Goal: Task Accomplishment & Management: Complete application form

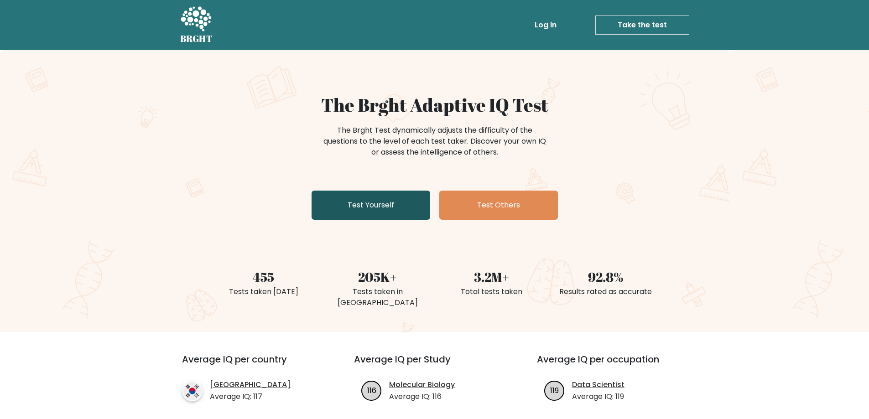
click at [379, 207] on link "Test Yourself" at bounding box center [371, 205] width 119 height 29
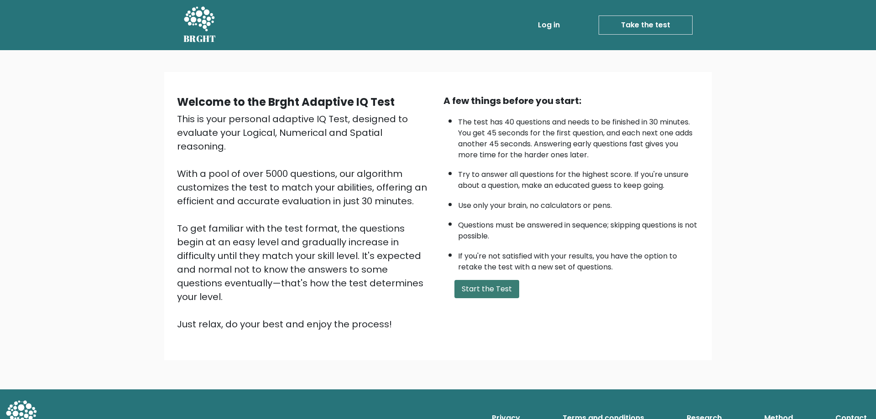
click at [499, 289] on button "Start the Test" at bounding box center [486, 289] width 65 height 18
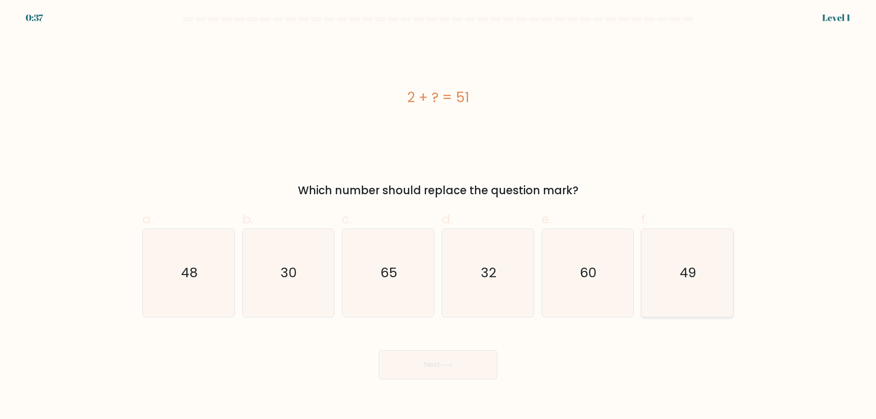
click at [686, 277] on text "49" at bounding box center [688, 273] width 16 height 18
click at [438, 216] on input "f. 49" at bounding box center [438, 213] width 0 height 6
radio input "true"
click at [465, 363] on button "Next" at bounding box center [438, 364] width 119 height 29
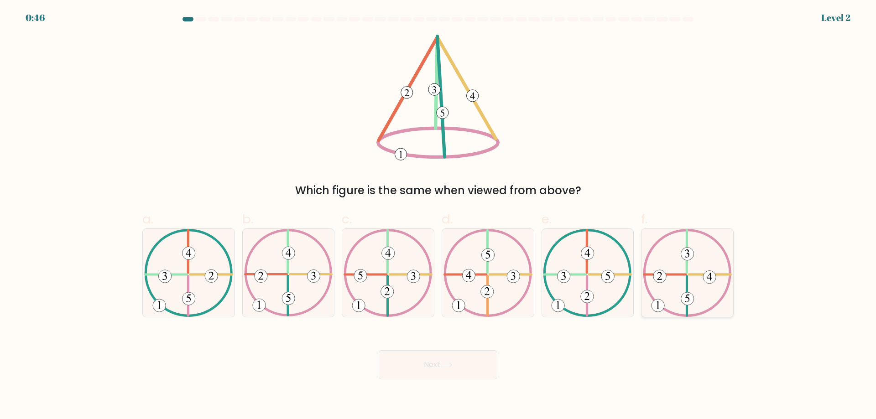
click at [695, 285] on icon at bounding box center [687, 273] width 89 height 88
click at [438, 216] on input "f." at bounding box center [438, 213] width 0 height 6
radio input "true"
click at [486, 373] on button "Next" at bounding box center [438, 364] width 119 height 29
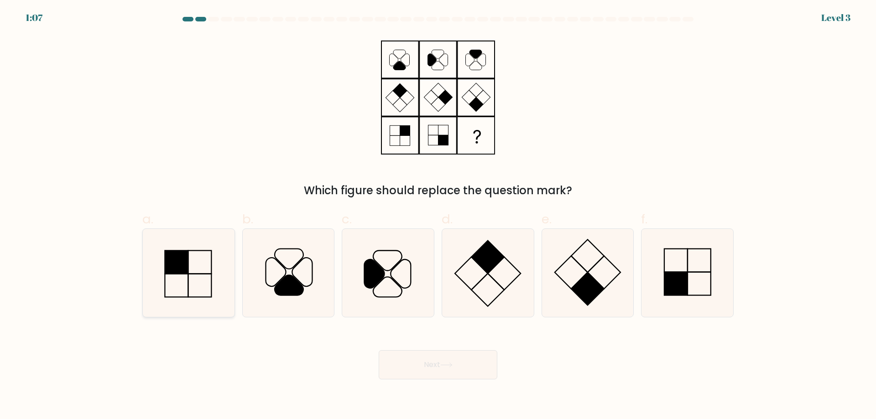
click at [175, 262] on rect at bounding box center [176, 261] width 23 height 23
click at [438, 216] on input "a." at bounding box center [438, 213] width 0 height 6
radio input "true"
click at [409, 361] on button "Next" at bounding box center [438, 364] width 119 height 29
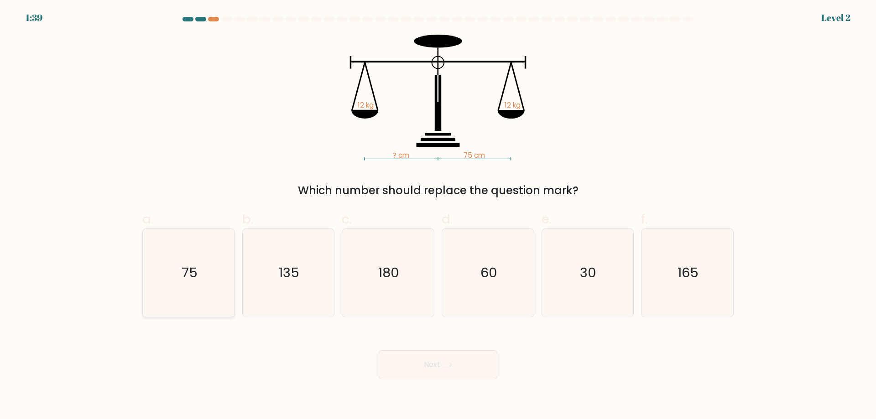
click at [197, 287] on icon "75" at bounding box center [189, 273] width 88 height 88
click at [438, 216] on input "a. 75" at bounding box center [438, 213] width 0 height 6
radio input "true"
click at [485, 361] on button "Next" at bounding box center [438, 364] width 119 height 29
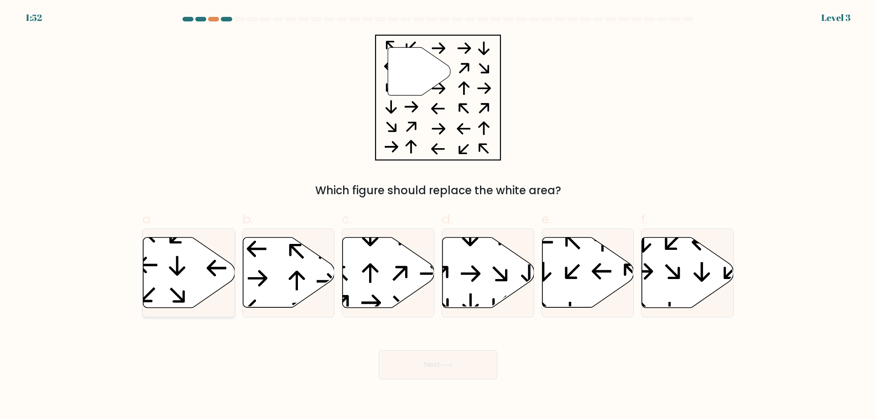
click at [172, 286] on icon at bounding box center [189, 273] width 92 height 70
click at [438, 216] on input "a." at bounding box center [438, 213] width 0 height 6
radio input "true"
click at [437, 355] on button "Next" at bounding box center [438, 364] width 119 height 29
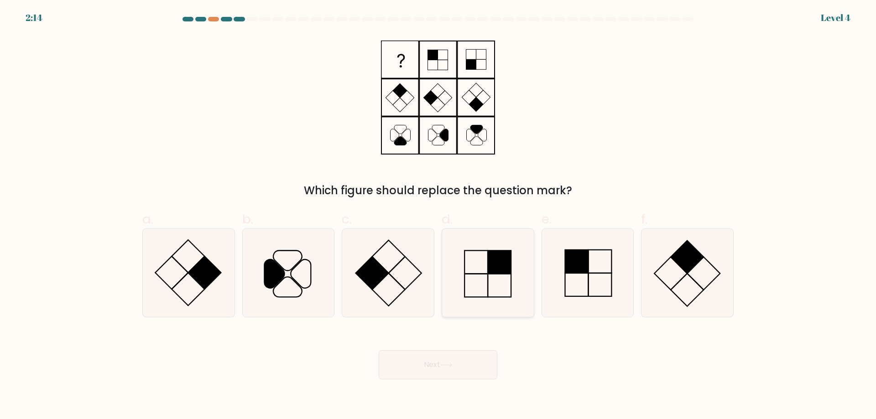
click at [501, 276] on icon at bounding box center [488, 273] width 88 height 88
click at [438, 216] on input "d." at bounding box center [438, 213] width 0 height 6
radio input "true"
click at [468, 361] on button "Next" at bounding box center [438, 364] width 119 height 29
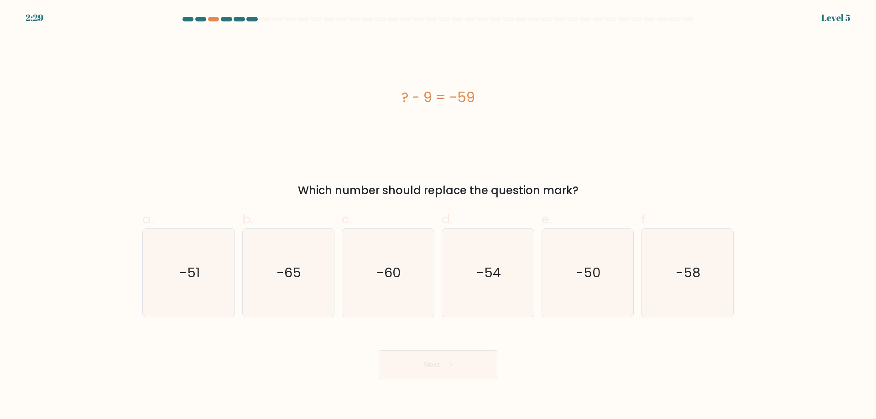
click at [617, 147] on div "? - 9 = -59" at bounding box center [437, 98] width 591 height 126
click at [578, 282] on icon "-50" at bounding box center [587, 273] width 88 height 88
click at [438, 216] on input "e. -50" at bounding box center [438, 213] width 0 height 6
radio input "true"
drag, startPoint x: 470, startPoint y: 365, endPoint x: 476, endPoint y: 363, distance: 5.9
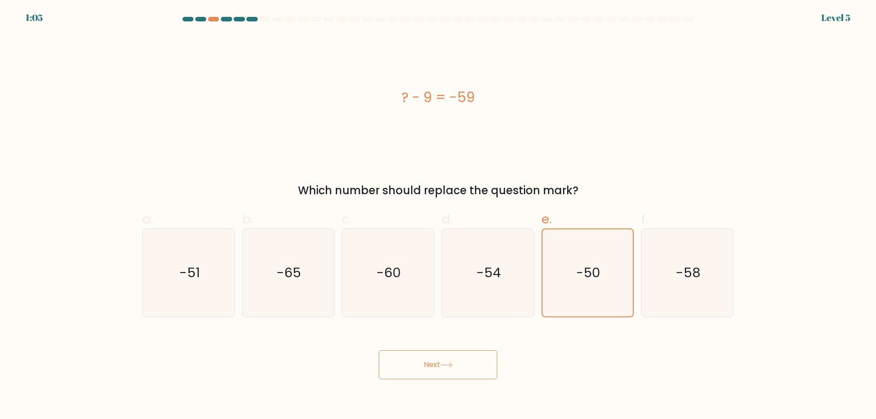
click at [469, 364] on button "Next" at bounding box center [438, 364] width 119 height 29
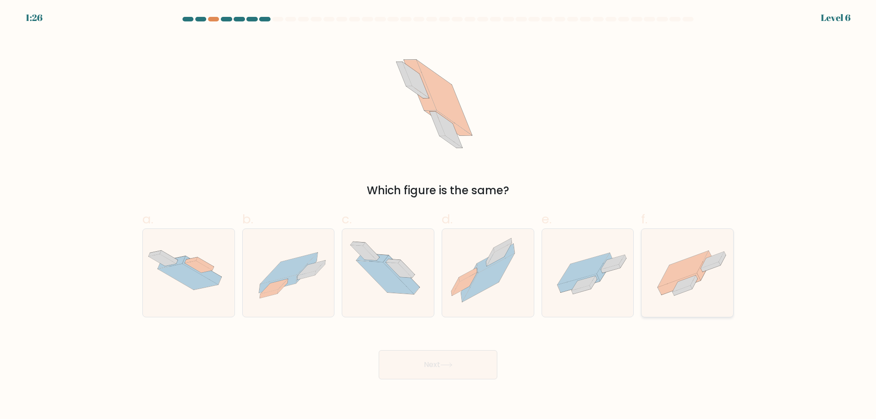
click at [721, 278] on icon at bounding box center [687, 273] width 92 height 68
click at [438, 216] on input "f." at bounding box center [438, 213] width 0 height 6
radio input "true"
click at [473, 367] on button "Next" at bounding box center [438, 364] width 119 height 29
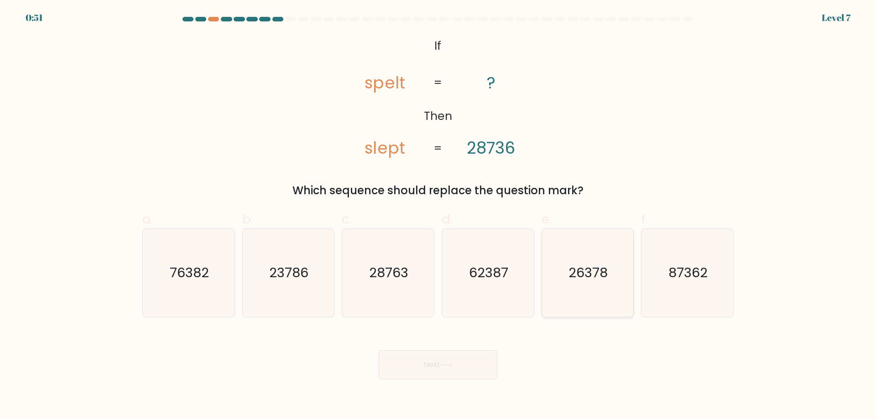
drag, startPoint x: 723, startPoint y: 143, endPoint x: 630, endPoint y: 265, distance: 153.4
click at [723, 143] on div "@import url('https://fonts.googleapis.com/css?family=Abril+Fatface:400,100,100i…" at bounding box center [438, 117] width 602 height 164
drag, startPoint x: 272, startPoint y: 289, endPoint x: 315, endPoint y: 316, distance: 50.4
click at [273, 289] on icon "23786" at bounding box center [288, 273] width 88 height 88
click at [438, 216] on input "b. 23786" at bounding box center [438, 213] width 0 height 6
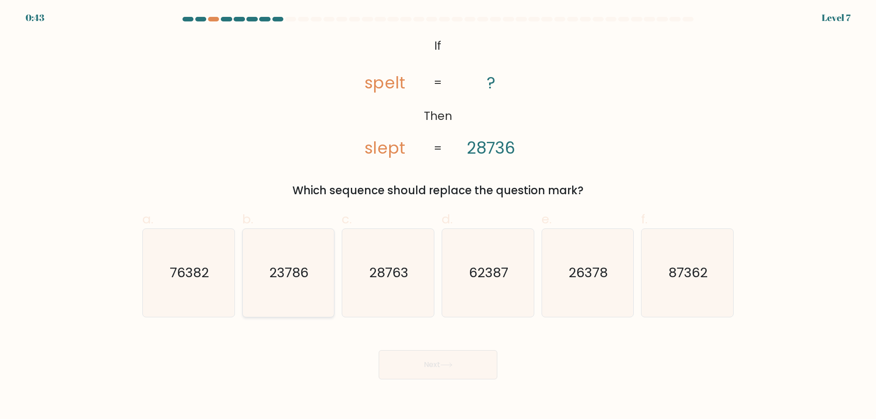
radio input "true"
click at [450, 364] on icon at bounding box center [446, 365] width 12 height 5
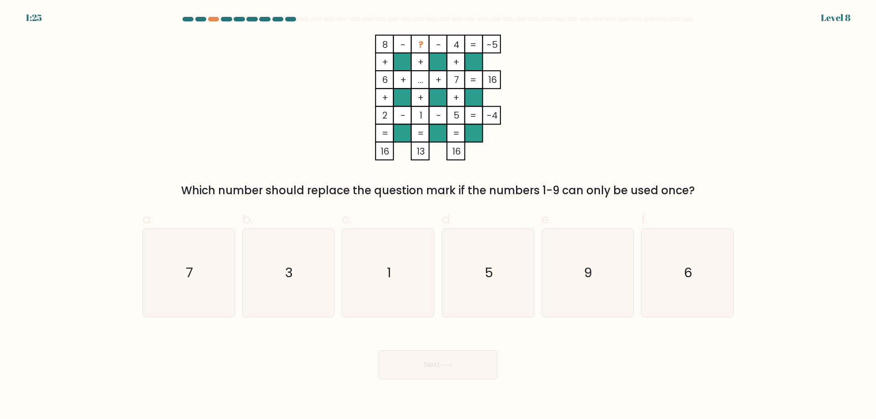
drag, startPoint x: 663, startPoint y: 78, endPoint x: 660, endPoint y: 89, distance: 11.3
click at [663, 78] on div "8 - ? - 4 -5 + + + 6 + ... + 7 16 + + + 2 - 1 - 5 = -4 = = = = 16 13 16 = Which…" at bounding box center [438, 117] width 602 height 164
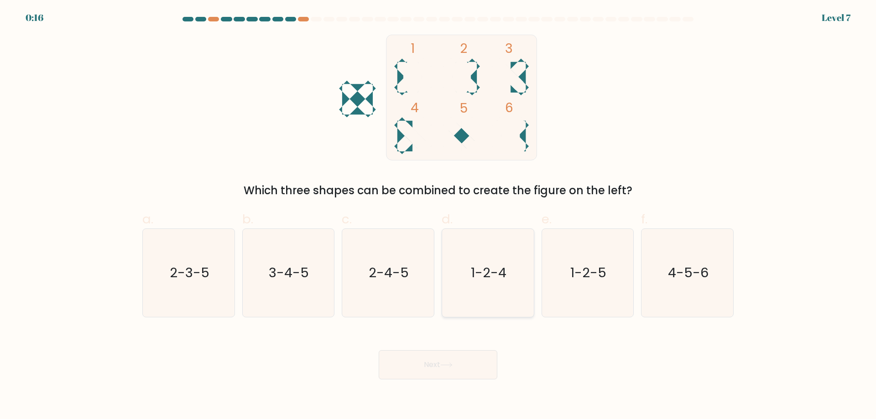
click at [509, 299] on icon "1-2-4" at bounding box center [488, 273] width 88 height 88
click at [438, 216] on input "d. 1-2-4" at bounding box center [438, 213] width 0 height 6
radio input "true"
click at [435, 357] on button "Next" at bounding box center [438, 364] width 119 height 29
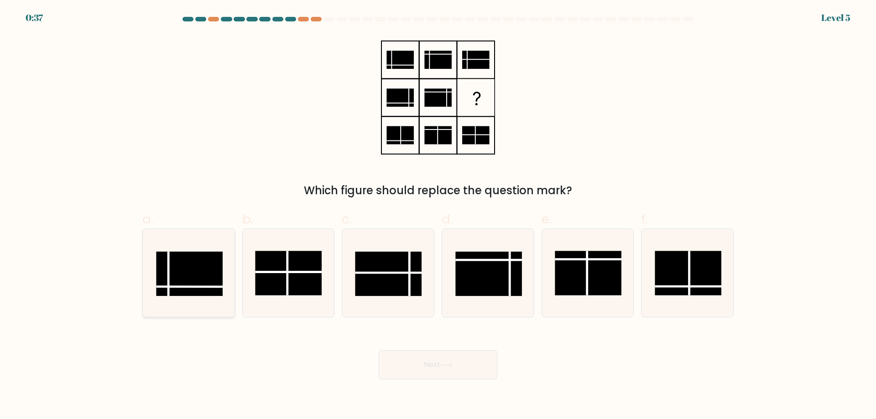
click at [172, 264] on rect at bounding box center [189, 274] width 67 height 44
click at [438, 216] on input "a." at bounding box center [438, 213] width 0 height 6
radio input "true"
click at [432, 367] on button "Next" at bounding box center [438, 364] width 119 height 29
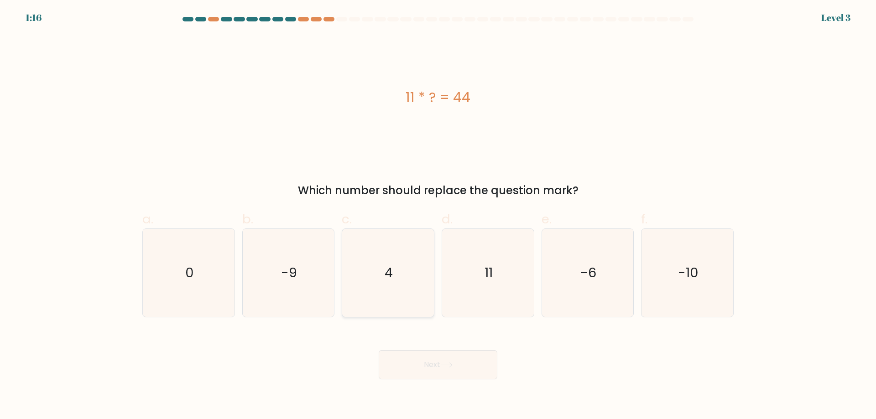
click at [416, 286] on icon "4" at bounding box center [388, 273] width 88 height 88
click at [438, 216] on input "c. 4" at bounding box center [438, 213] width 0 height 6
radio input "true"
click at [448, 357] on button "Next" at bounding box center [438, 364] width 119 height 29
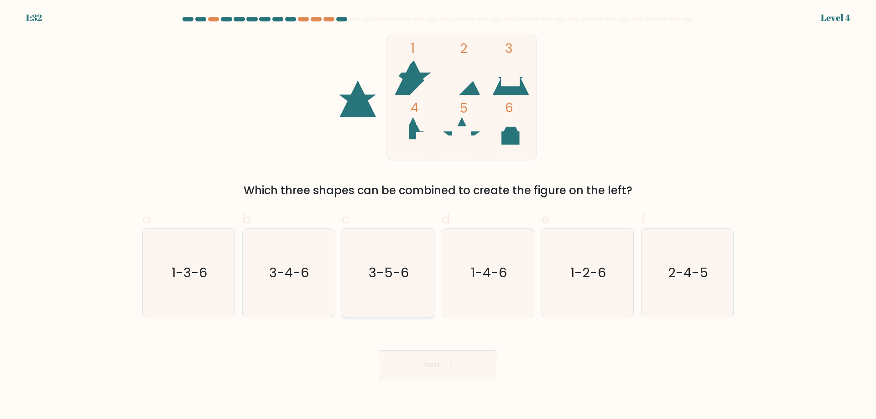
click at [384, 288] on icon "3-5-6" at bounding box center [388, 273] width 88 height 88
click at [438, 216] on input "c. 3-5-6" at bounding box center [438, 213] width 0 height 6
radio input "true"
click at [420, 360] on button "Next" at bounding box center [438, 364] width 119 height 29
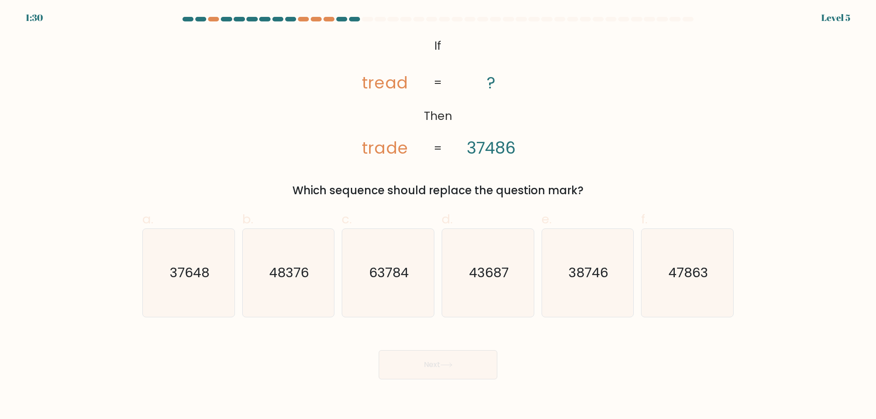
click at [134, 181] on form "If ?" at bounding box center [438, 198] width 876 height 363
click at [210, 273] on icon "37648" at bounding box center [189, 273] width 88 height 88
click at [438, 216] on input "a. 37648" at bounding box center [438, 213] width 0 height 6
radio input "true"
click at [424, 365] on button "Next" at bounding box center [438, 364] width 119 height 29
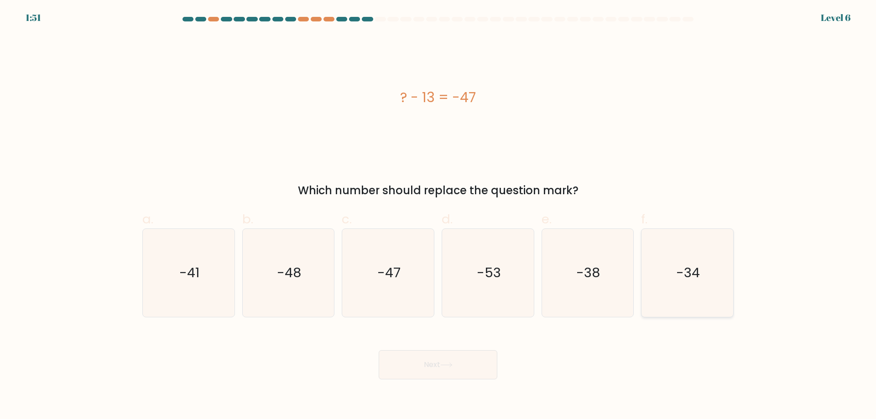
click at [686, 277] on text "-34" at bounding box center [688, 273] width 24 height 18
click at [438, 216] on input "f. -34" at bounding box center [438, 213] width 0 height 6
radio input "true"
click at [437, 373] on button "Next" at bounding box center [438, 364] width 119 height 29
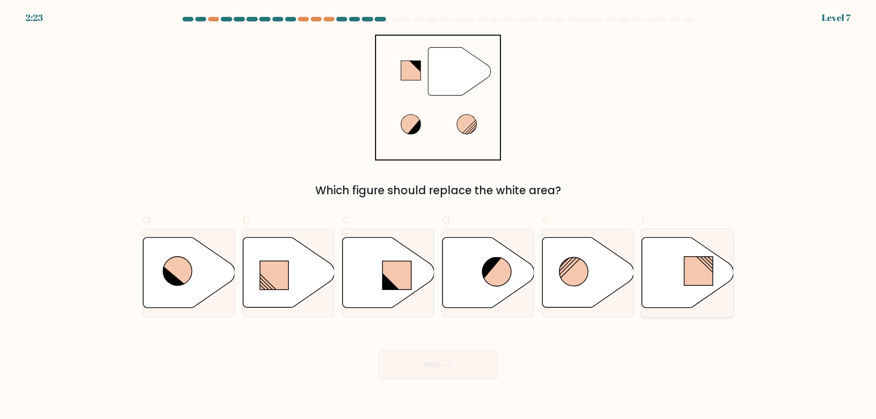
click at [695, 253] on icon at bounding box center [688, 273] width 92 height 70
click at [438, 216] on input "f." at bounding box center [438, 213] width 0 height 6
radio input "true"
click at [479, 362] on button "Next" at bounding box center [438, 364] width 119 height 29
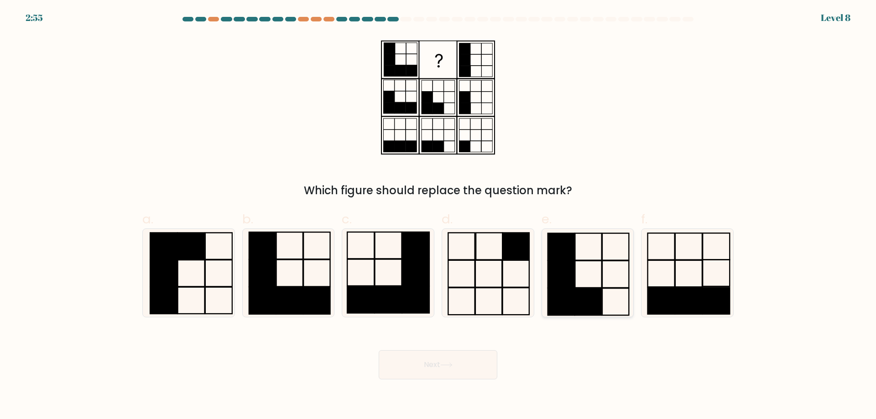
click at [585, 293] on rect at bounding box center [588, 301] width 26 height 27
click at [438, 216] on input "e." at bounding box center [438, 213] width 0 height 6
radio input "true"
click at [463, 369] on button "Next" at bounding box center [438, 364] width 119 height 29
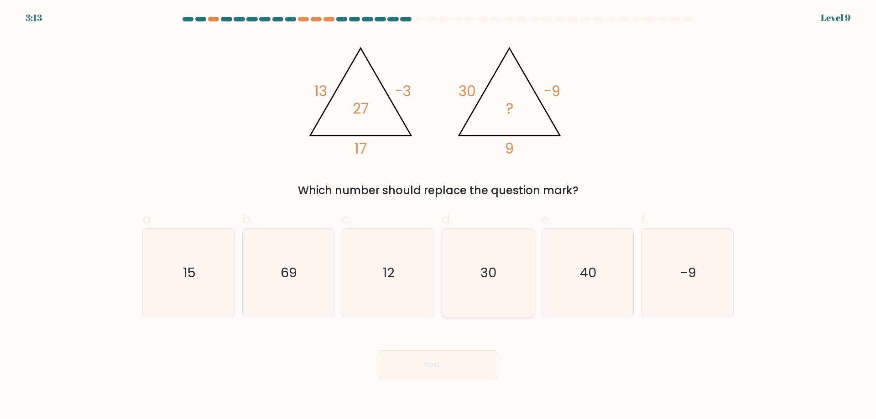
click at [490, 293] on icon "30" at bounding box center [488, 273] width 88 height 88
click at [438, 216] on input "d. 30" at bounding box center [438, 213] width 0 height 6
radio input "true"
click at [438, 359] on button "Next" at bounding box center [438, 364] width 119 height 29
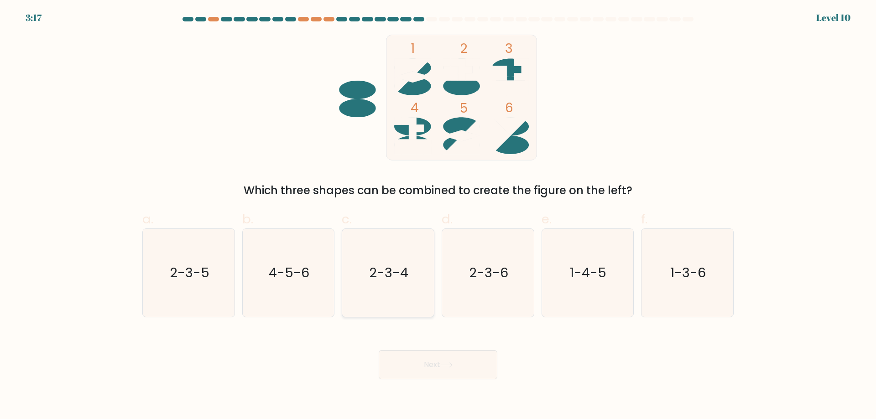
click at [402, 292] on icon "2-3-4" at bounding box center [388, 273] width 88 height 88
click at [438, 216] on input "c. 2-3-4" at bounding box center [438, 213] width 0 height 6
radio input "true"
click at [439, 362] on button "Next" at bounding box center [438, 364] width 119 height 29
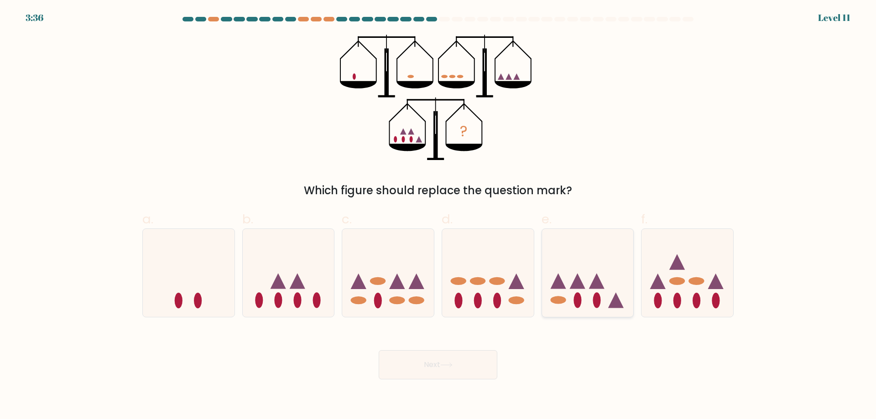
click at [603, 303] on icon at bounding box center [588, 273] width 92 height 76
click at [438, 216] on input "e." at bounding box center [438, 213] width 0 height 6
radio input "true"
click at [468, 362] on button "Next" at bounding box center [438, 364] width 119 height 29
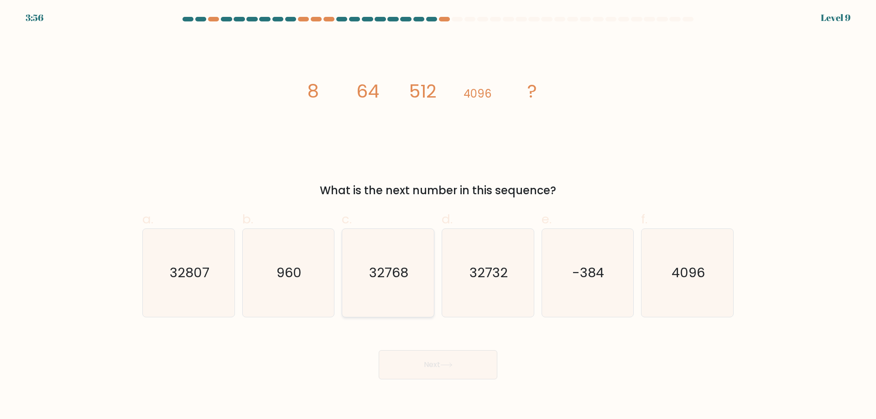
click at [377, 285] on icon "32768" at bounding box center [388, 273] width 88 height 88
click at [438, 216] on input "c. 32768" at bounding box center [438, 213] width 0 height 6
radio input "true"
click at [437, 360] on button "Next" at bounding box center [438, 364] width 119 height 29
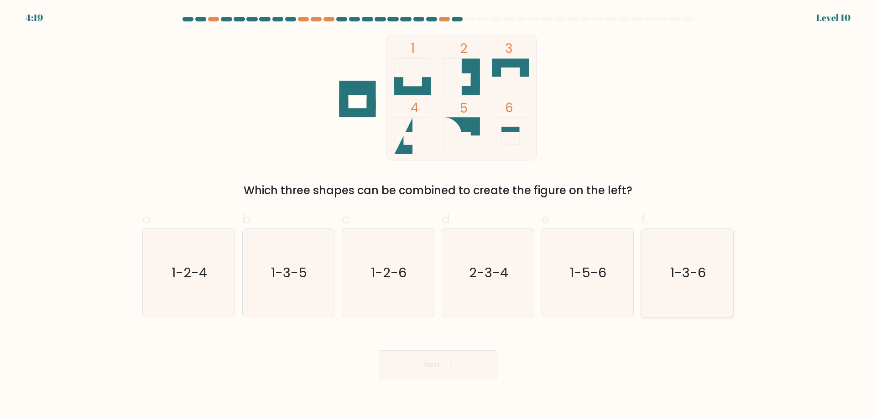
click at [676, 266] on text "1-3-6" at bounding box center [689, 273] width 36 height 18
click at [438, 216] on input "f. 1-3-6" at bounding box center [438, 213] width 0 height 6
radio input "true"
click at [453, 362] on button "Next" at bounding box center [438, 364] width 119 height 29
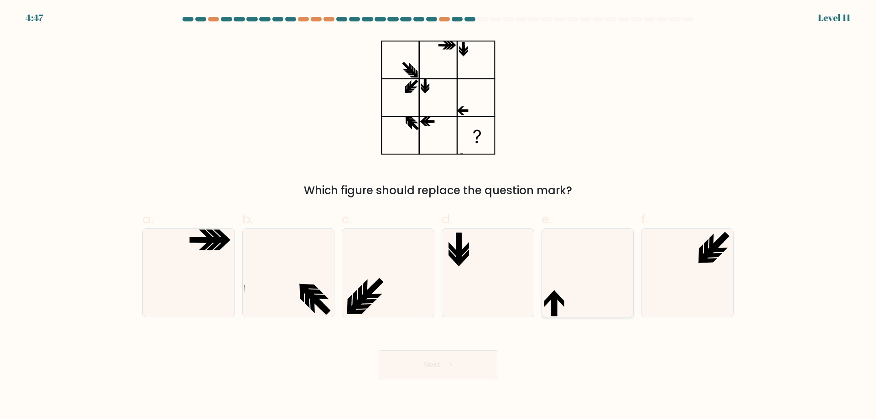
click at [582, 289] on icon at bounding box center [587, 273] width 88 height 88
click at [438, 216] on input "e." at bounding box center [438, 213] width 0 height 6
radio input "true"
click at [471, 359] on button "Next" at bounding box center [438, 364] width 119 height 29
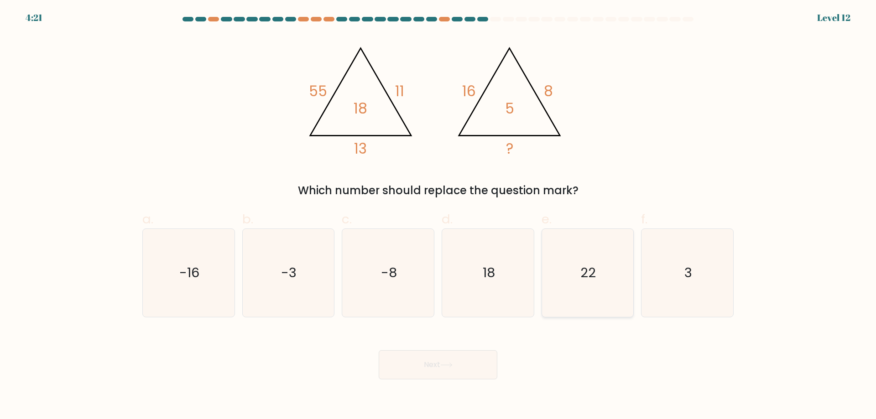
click at [586, 294] on icon "22" at bounding box center [587, 273] width 88 height 88
click at [438, 216] on input "e. 22" at bounding box center [438, 213] width 0 height 6
radio input "true"
click at [424, 369] on button "Next" at bounding box center [438, 364] width 119 height 29
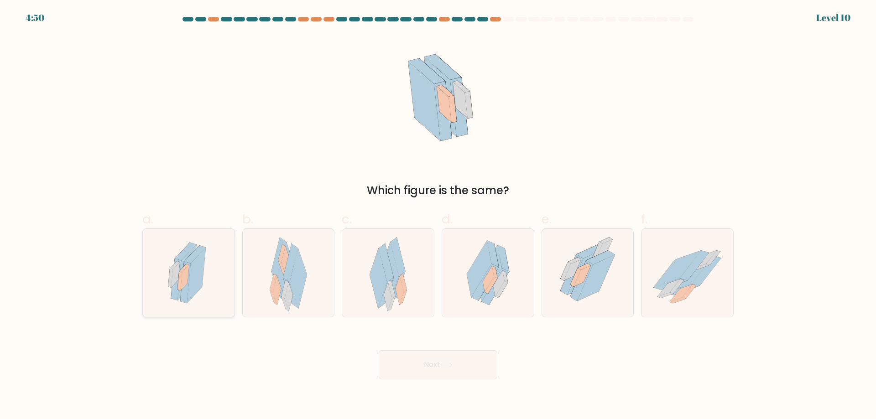
click at [210, 292] on icon at bounding box center [188, 273] width 52 height 88
click at [438, 216] on input "a." at bounding box center [438, 213] width 0 height 6
radio input "true"
click at [486, 296] on icon at bounding box center [495, 287] width 27 height 36
click at [438, 216] on input "d." at bounding box center [438, 213] width 0 height 6
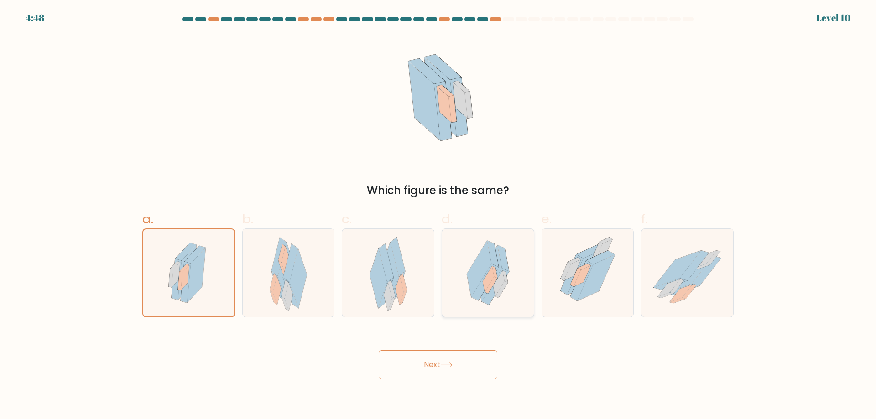
radio input "true"
click at [479, 356] on button "Next" at bounding box center [438, 364] width 119 height 29
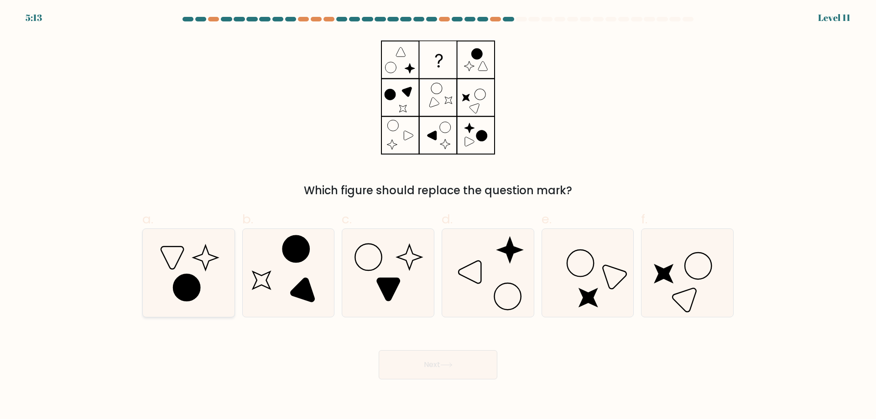
click at [191, 293] on icon at bounding box center [186, 288] width 26 height 26
click at [438, 216] on input "a." at bounding box center [438, 213] width 0 height 6
radio input "true"
click at [452, 368] on icon at bounding box center [446, 365] width 12 height 5
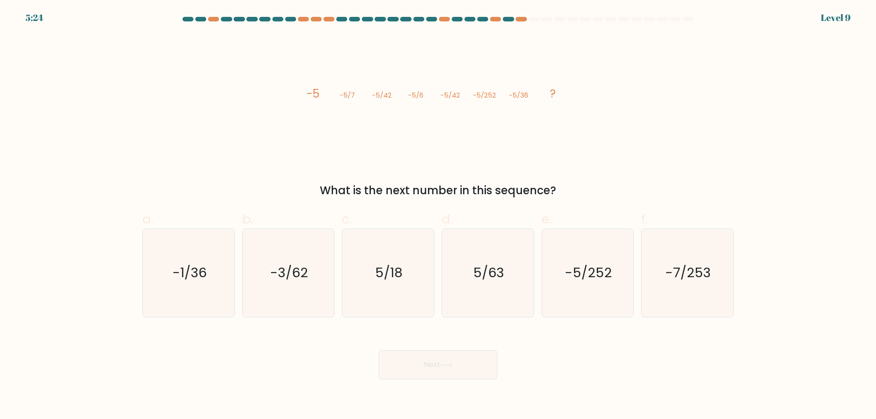
click at [654, 367] on div "Next" at bounding box center [438, 353] width 602 height 51
drag, startPoint x: 596, startPoint y: 263, endPoint x: 586, endPoint y: 278, distance: 18.5
click at [596, 263] on icon "-5/252" at bounding box center [587, 273] width 88 height 88
click at [438, 216] on input "e. -5/252" at bounding box center [438, 213] width 0 height 6
radio input "true"
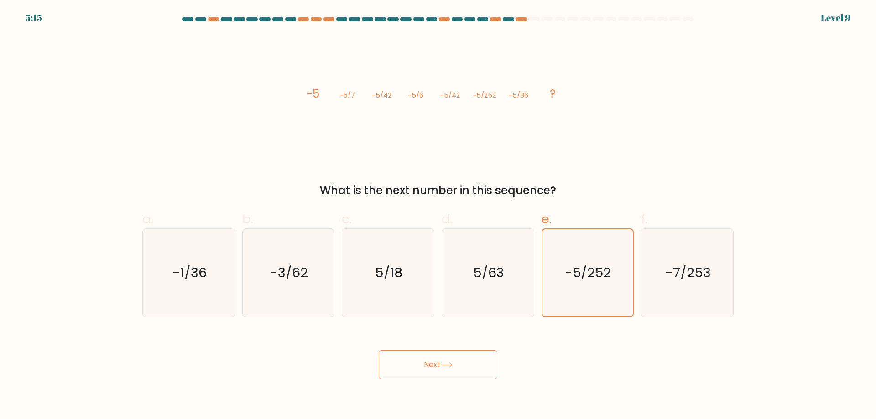
click at [452, 352] on button "Next" at bounding box center [438, 364] width 119 height 29
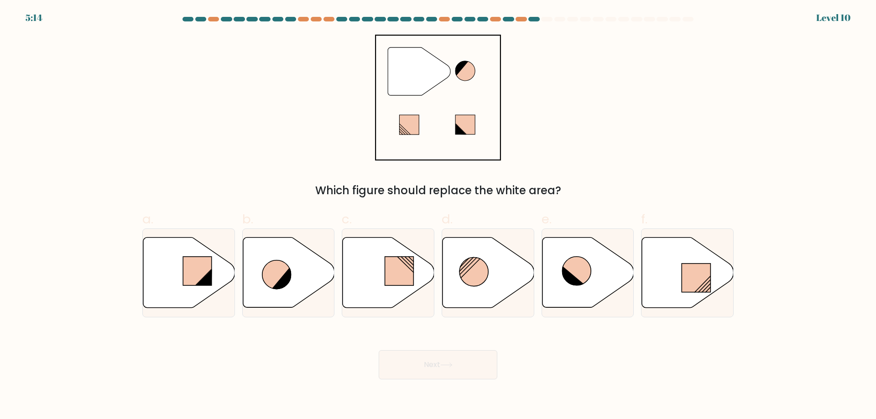
click at [460, 364] on button "Next" at bounding box center [438, 364] width 119 height 29
click at [574, 356] on div "Next" at bounding box center [438, 353] width 602 height 51
click at [491, 282] on icon at bounding box center [488, 273] width 92 height 70
click at [438, 216] on input "d." at bounding box center [438, 213] width 0 height 6
radio input "true"
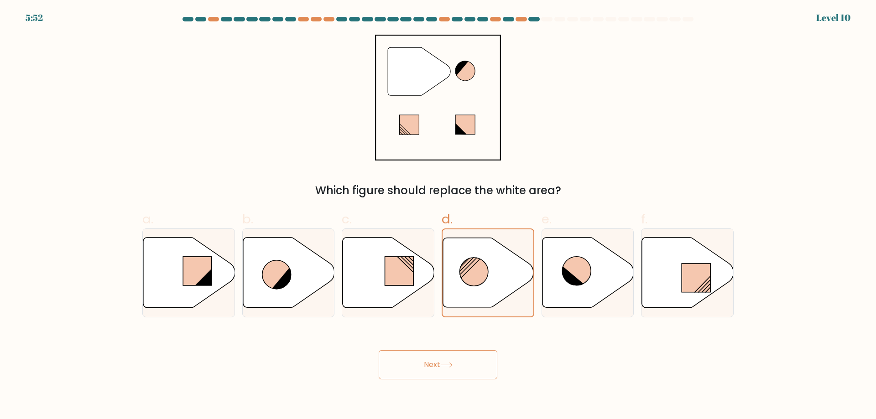
click at [475, 362] on button "Next" at bounding box center [438, 364] width 119 height 29
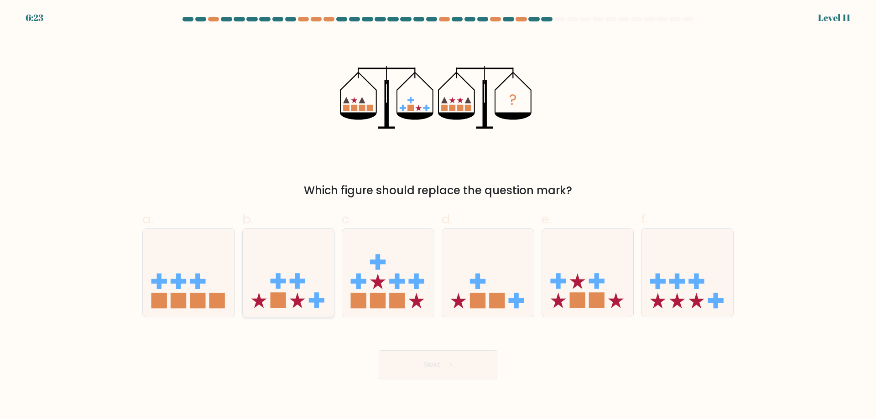
click at [308, 294] on icon at bounding box center [289, 273] width 92 height 76
click at [438, 216] on input "b." at bounding box center [438, 213] width 0 height 6
radio input "true"
click at [460, 364] on button "Next" at bounding box center [438, 364] width 119 height 29
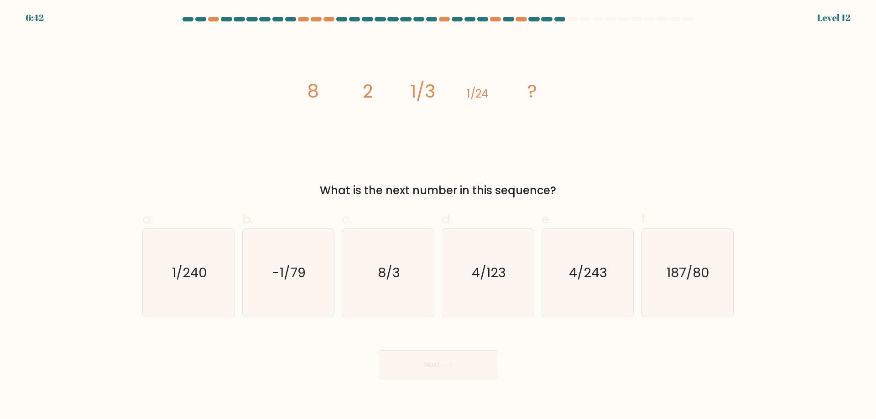
click at [656, 376] on div "Next" at bounding box center [438, 353] width 602 height 51
click at [410, 289] on icon "8/3" at bounding box center [388, 273] width 88 height 88
click at [438, 216] on input "c. 8/3" at bounding box center [438, 213] width 0 height 6
radio input "true"
click at [473, 358] on button "Next" at bounding box center [438, 364] width 119 height 29
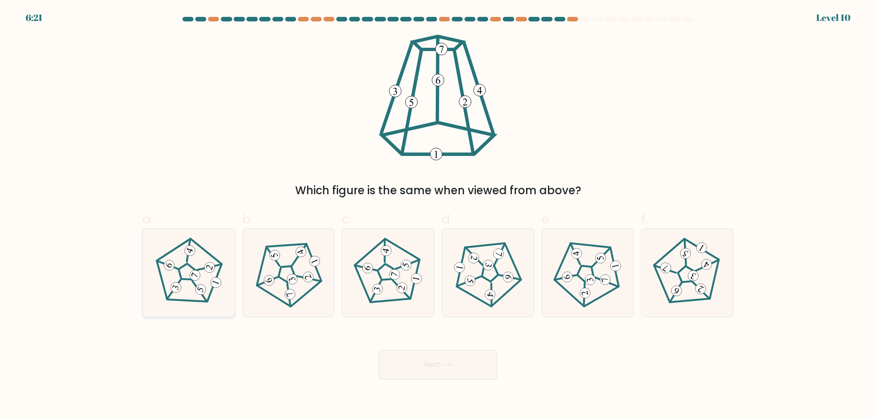
drag, startPoint x: 193, startPoint y: 288, endPoint x: 214, endPoint y: 302, distance: 25.3
click at [192, 288] on icon at bounding box center [188, 273] width 70 height 70
click at [438, 216] on input "a." at bounding box center [438, 213] width 0 height 6
radio input "true"
click at [446, 364] on icon at bounding box center [446, 365] width 12 height 5
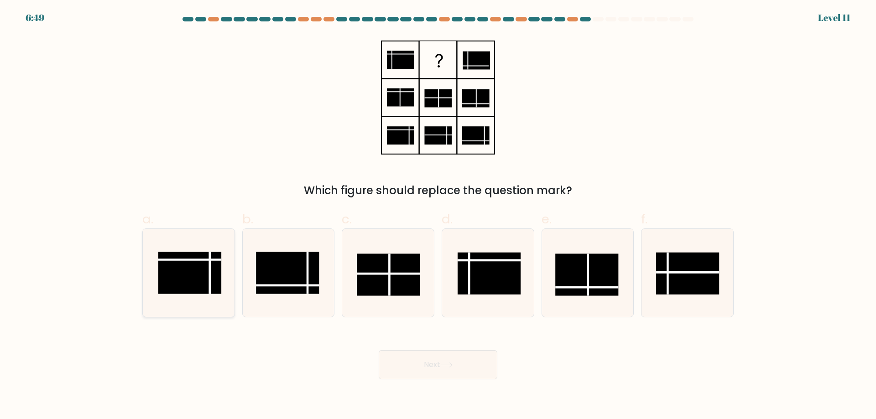
click at [201, 284] on rect at bounding box center [189, 273] width 63 height 42
click at [438, 216] on input "a." at bounding box center [438, 213] width 0 height 6
radio input "true"
click at [398, 361] on button "Next" at bounding box center [438, 364] width 119 height 29
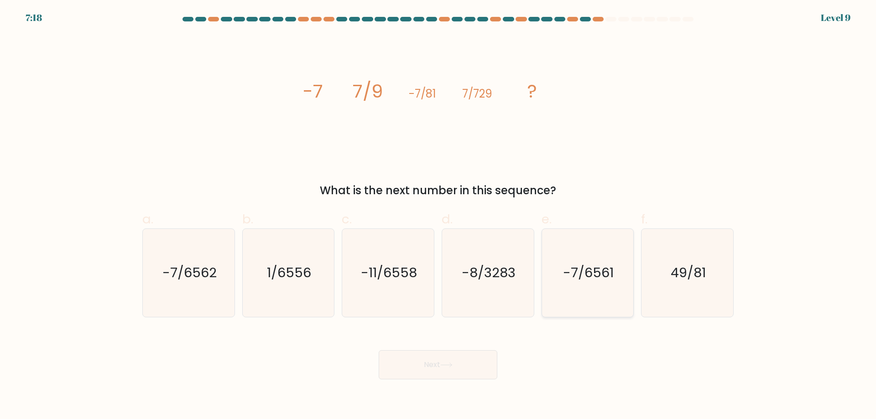
click at [590, 285] on icon "-7/6561" at bounding box center [587, 273] width 88 height 88
click at [438, 216] on input "e. -7/6561" at bounding box center [438, 213] width 0 height 6
radio input "true"
click at [468, 363] on button "Next" at bounding box center [438, 364] width 119 height 29
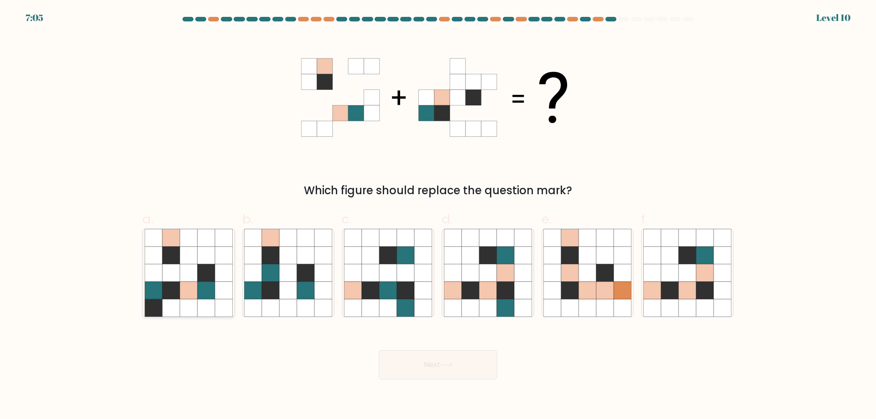
click at [223, 295] on icon at bounding box center [223, 290] width 17 height 17
click at [438, 216] on input "a." at bounding box center [438, 213] width 0 height 6
radio input "true"
click at [454, 370] on button "Next" at bounding box center [438, 364] width 119 height 29
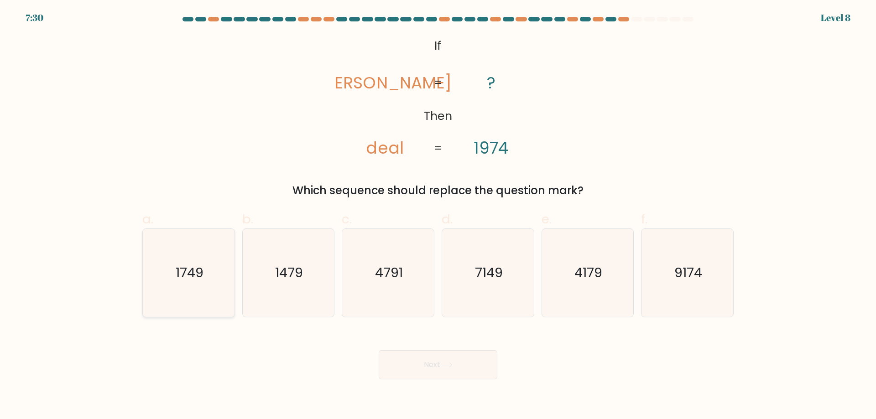
click at [166, 291] on icon "1749" at bounding box center [189, 273] width 88 height 88
click at [438, 216] on input "a. 1749" at bounding box center [438, 213] width 0 height 6
radio input "true"
click at [461, 366] on button "Next" at bounding box center [438, 364] width 119 height 29
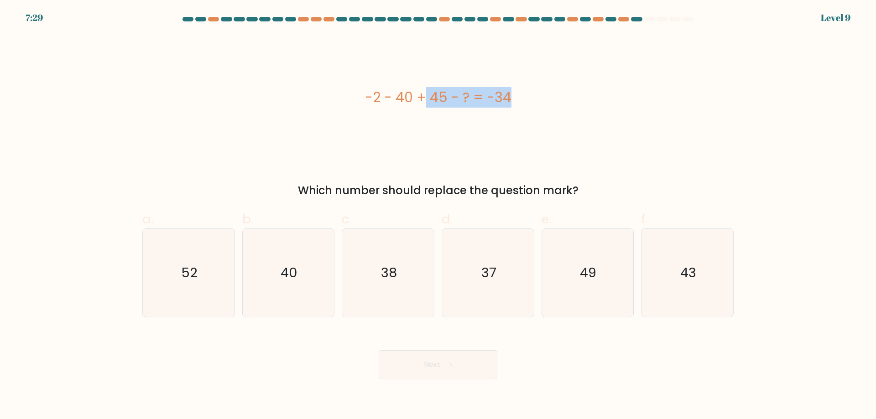
copy div "-2 - 40 + 45"
drag, startPoint x: 359, startPoint y: 97, endPoint x: 449, endPoint y: 98, distance: 89.9
click at [449, 98] on div "-2 - 40 + 45 - ? = -34" at bounding box center [437, 97] width 591 height 21
click at [483, 296] on icon "37" at bounding box center [488, 273] width 88 height 88
click at [438, 216] on input "d. 37" at bounding box center [438, 213] width 0 height 6
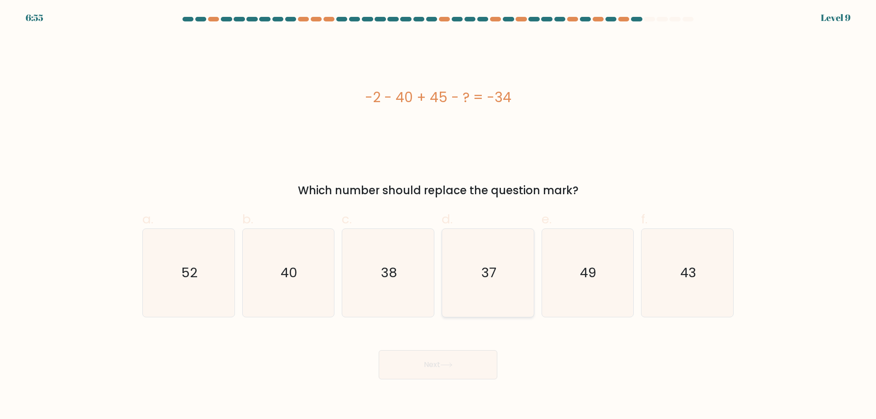
radio input "true"
click at [466, 374] on button "Next" at bounding box center [438, 364] width 119 height 29
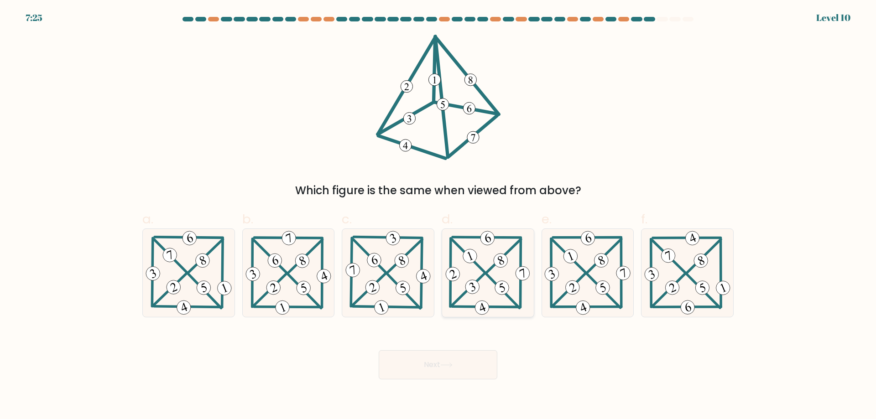
click at [499, 295] on icon at bounding box center [487, 273] width 88 height 88
click at [438, 216] on input "d." at bounding box center [438, 213] width 0 height 6
radio input "true"
click at [470, 368] on button "Next" at bounding box center [438, 364] width 119 height 29
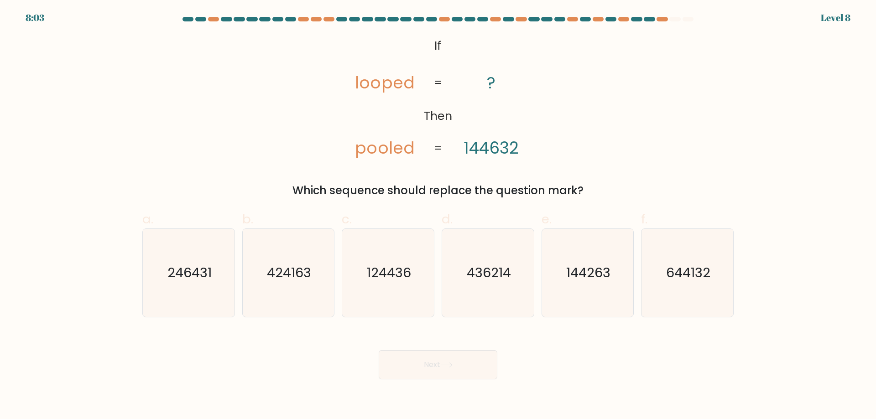
drag, startPoint x: 386, startPoint y: 88, endPoint x: 477, endPoint y: 132, distance: 101.6
click at [381, 88] on tspan "looped" at bounding box center [384, 82] width 59 height 23
drag, startPoint x: 491, startPoint y: 146, endPoint x: 496, endPoint y: 146, distance: 5.0
click at [496, 146] on tspan "144632" at bounding box center [490, 147] width 55 height 23
click at [465, 149] on tspan "144632" at bounding box center [490, 147] width 55 height 23
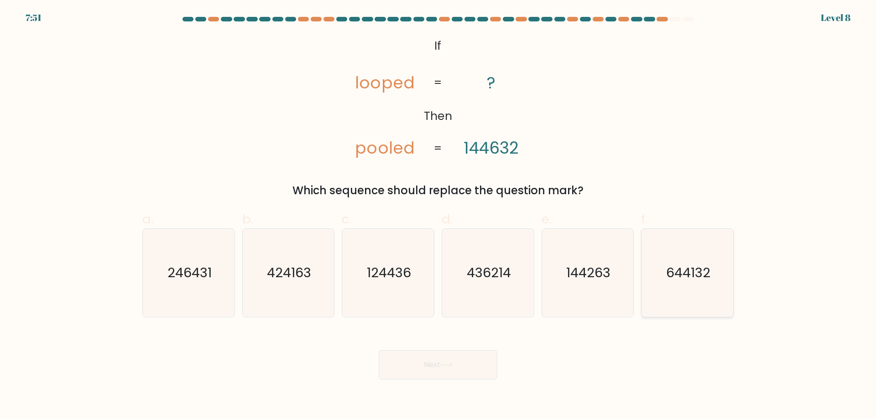
click at [654, 284] on icon "644132" at bounding box center [687, 273] width 88 height 88
click at [438, 216] on input "f. 644132" at bounding box center [438, 213] width 0 height 6
radio input "true"
click at [471, 363] on button "Next" at bounding box center [438, 364] width 119 height 29
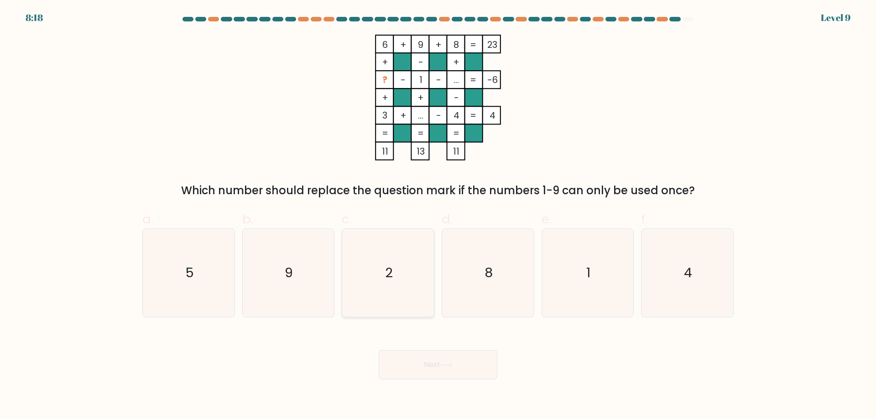
click at [389, 259] on icon "2" at bounding box center [388, 273] width 88 height 88
click at [438, 216] on input "c. 2" at bounding box center [438, 213] width 0 height 6
radio input "true"
click at [430, 363] on button "Next" at bounding box center [438, 364] width 119 height 29
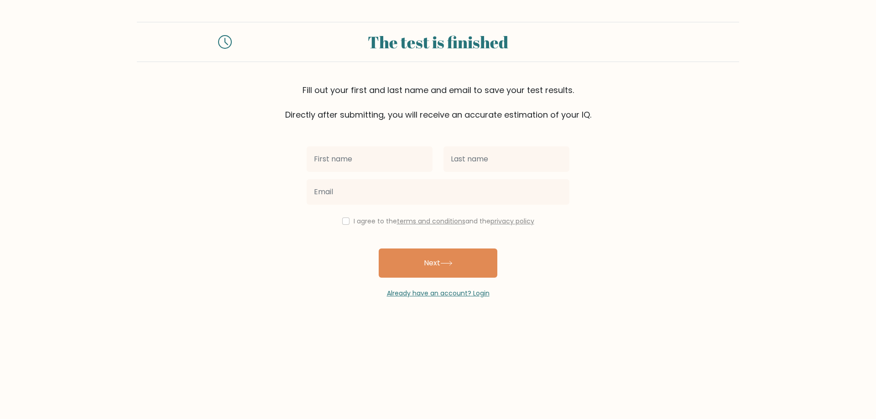
click at [374, 151] on input "text" at bounding box center [370, 159] width 126 height 26
type input "Cherry"
type input "[PERSON_NAME]"
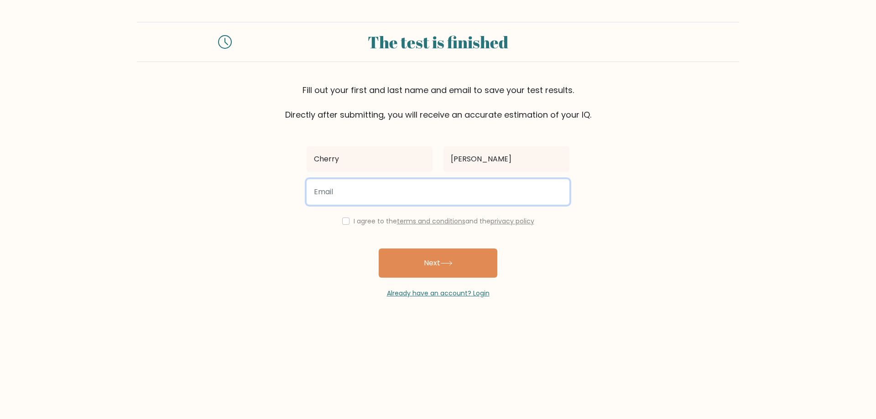
click at [420, 198] on input "email" at bounding box center [438, 192] width 263 height 26
type input "mayolcherry3@gmail.com"
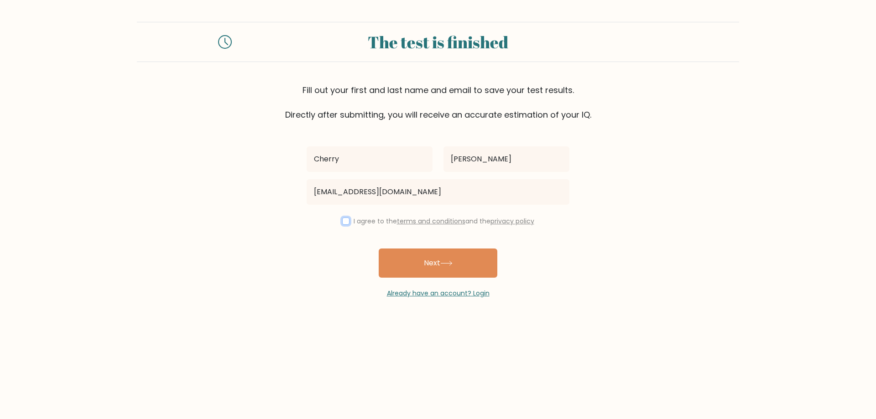
click at [342, 223] on input "checkbox" at bounding box center [345, 221] width 7 height 7
checkbox input "true"
click at [462, 271] on button "Next" at bounding box center [438, 263] width 119 height 29
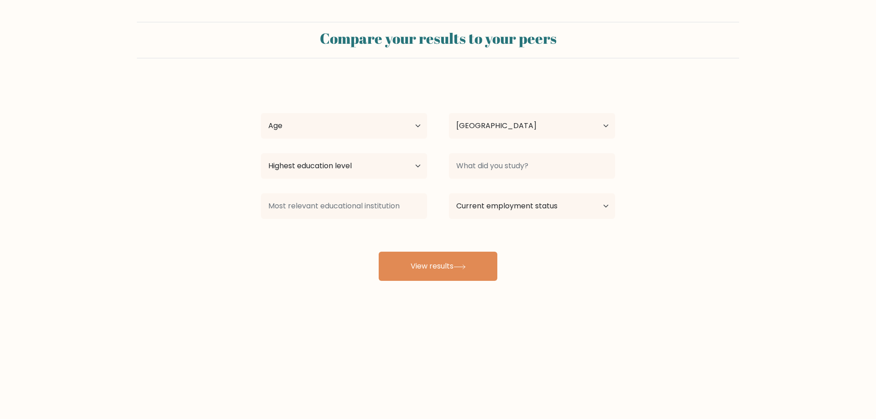
select select "PH"
click at [406, 128] on select "Age Under [DEMOGRAPHIC_DATA] [DEMOGRAPHIC_DATA] [DEMOGRAPHIC_DATA] [DEMOGRAPHIC…" at bounding box center [344, 126] width 166 height 26
select select "35_44"
click at [261, 113] on select "Age Under [DEMOGRAPHIC_DATA] [DEMOGRAPHIC_DATA] [DEMOGRAPHIC_DATA] [DEMOGRAPHIC…" at bounding box center [344, 126] width 166 height 26
click at [378, 167] on select "Highest education level No schooling Primary Lower Secondary Upper Secondary Oc…" at bounding box center [344, 166] width 166 height 26
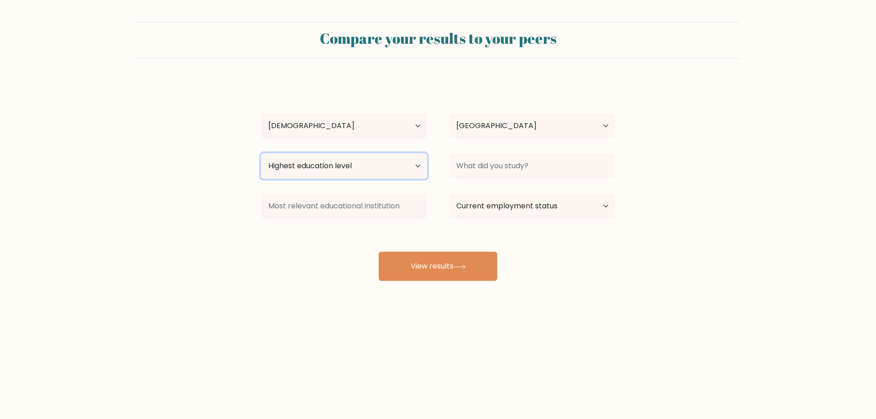
select select "upper_secondary"
click at [261, 153] on select "Highest education level No schooling Primary Lower Secondary Upper Secondary Oc…" at bounding box center [344, 166] width 166 height 26
click at [402, 172] on select "Highest education level No schooling Primary Lower Secondary Upper Secondary Oc…" at bounding box center [344, 166] width 166 height 26
drag, startPoint x: 690, startPoint y: 184, endPoint x: 642, endPoint y: 172, distance: 50.0
click at [690, 184] on form "Compare your results to your peers [PERSON_NAME] Age Under [DEMOGRAPHIC_DATA] […" at bounding box center [438, 151] width 876 height 259
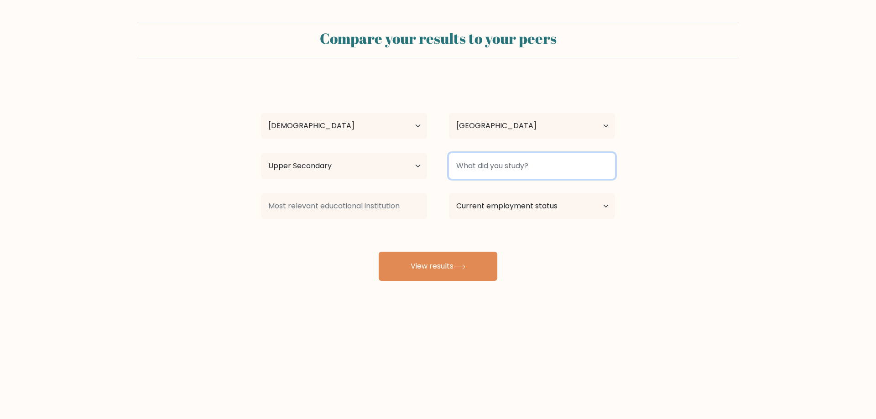
click at [577, 164] on input at bounding box center [532, 166] width 166 height 26
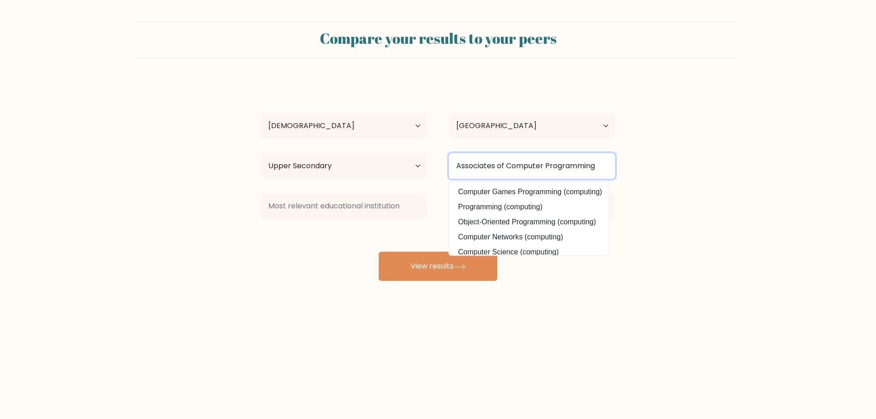
type input "Associates of Computer Programming"
click at [681, 218] on form "Compare your results to your peers [PERSON_NAME] Age Under [DEMOGRAPHIC_DATA] […" at bounding box center [438, 151] width 876 height 259
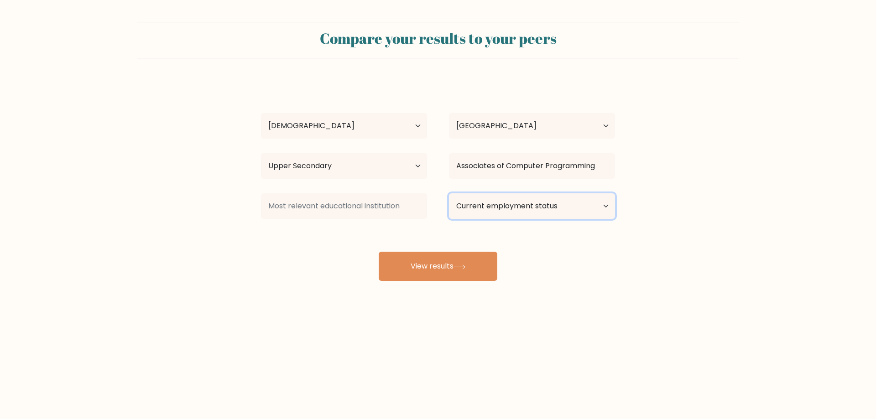
click at [530, 213] on select "Current employment status Employed Student Retired Other / prefer not to answer" at bounding box center [532, 206] width 166 height 26
select select "employed"
click at [449, 193] on select "Current employment status Employed Student Retired Other / prefer not to answer" at bounding box center [532, 206] width 166 height 26
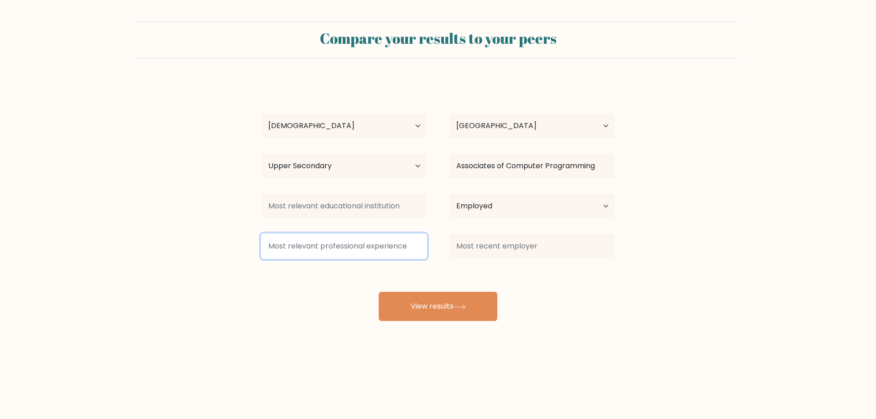
click at [408, 251] on input at bounding box center [344, 247] width 166 height 26
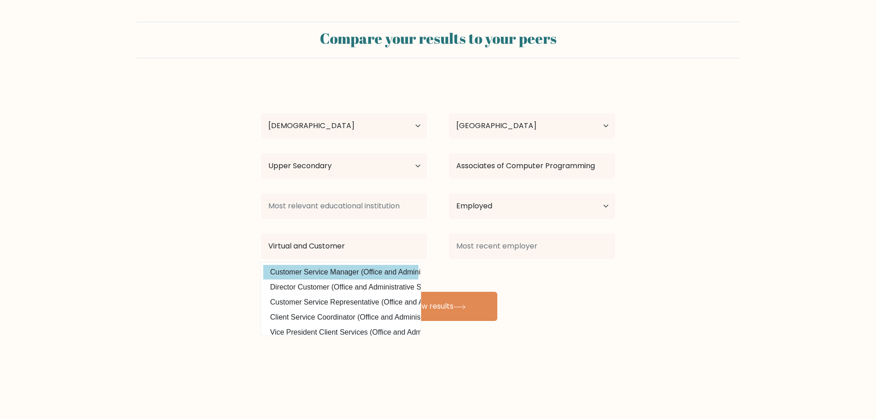
drag, startPoint x: 388, startPoint y: 275, endPoint x: 426, endPoint y: 265, distance: 39.5
click at [389, 274] on option "Customer Service Manager (Office and Administrative Support)" at bounding box center [340, 272] width 155 height 15
type input "Customer Service Manager"
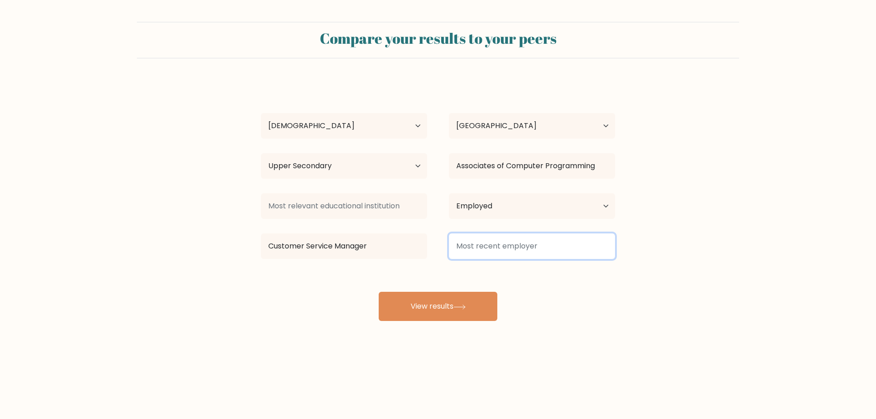
click at [521, 244] on input at bounding box center [532, 247] width 166 height 26
type input "Treasurewise"
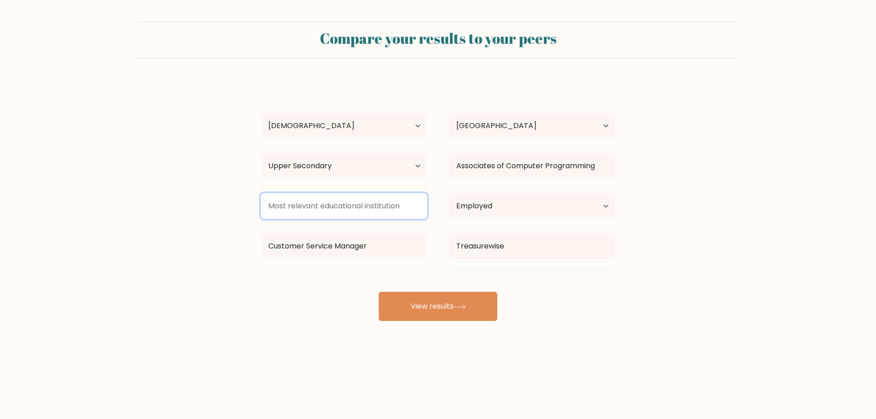
click at [390, 207] on input at bounding box center [344, 206] width 166 height 26
type input "DICT"
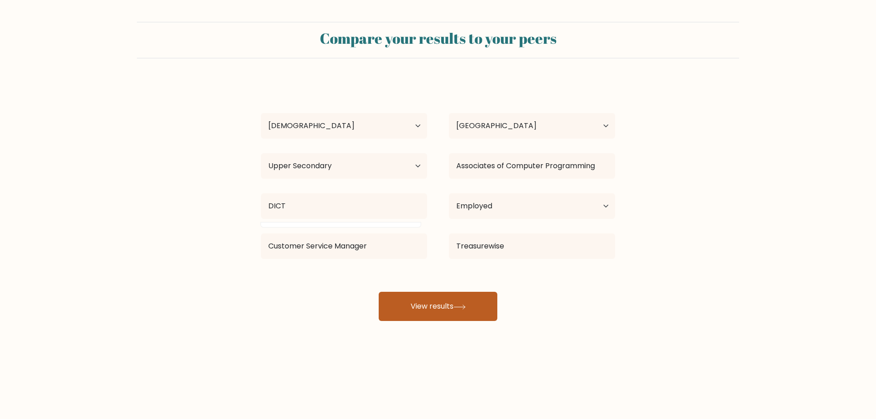
click at [464, 312] on button "View results" at bounding box center [438, 306] width 119 height 29
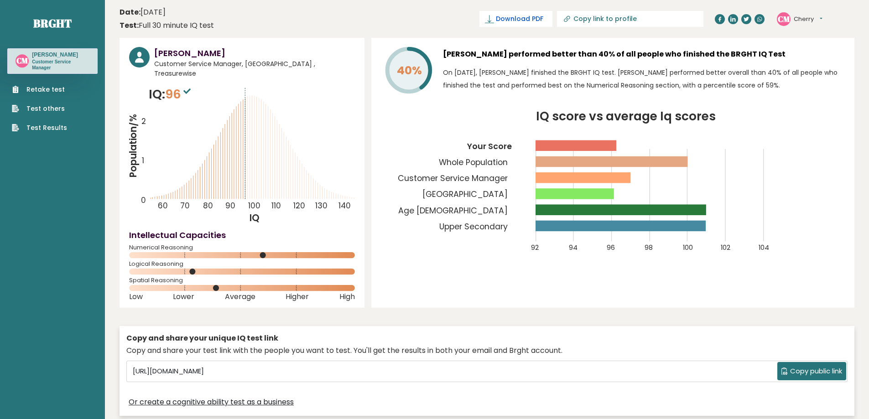
click at [543, 16] on span "Download PDF" at bounding box center [519, 19] width 47 height 10
click at [800, 19] on button "Cherry" at bounding box center [808, 19] width 29 height 9
click at [39, 127] on link "Test Results" at bounding box center [39, 128] width 55 height 10
drag, startPoint x: 0, startPoint y: 260, endPoint x: 13, endPoint y: 254, distance: 14.5
